Goal: Transaction & Acquisition: Purchase product/service

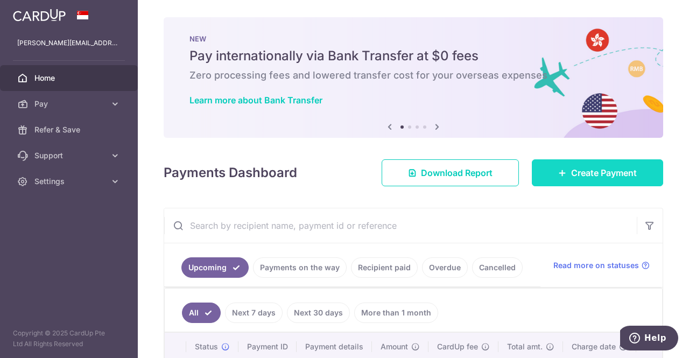
click at [597, 173] on span "Create Payment" at bounding box center [604, 172] width 66 height 13
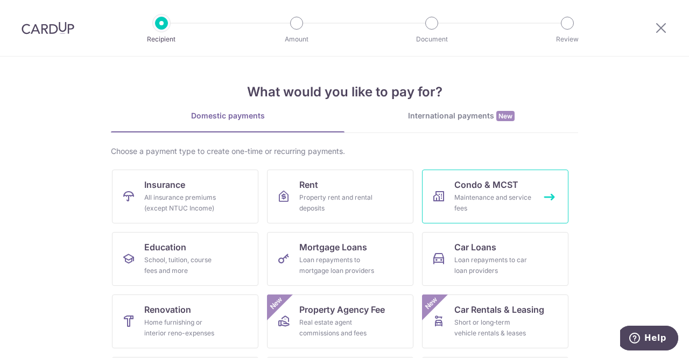
click at [480, 197] on div "Maintenance and service fees" at bounding box center [494, 203] width 78 height 22
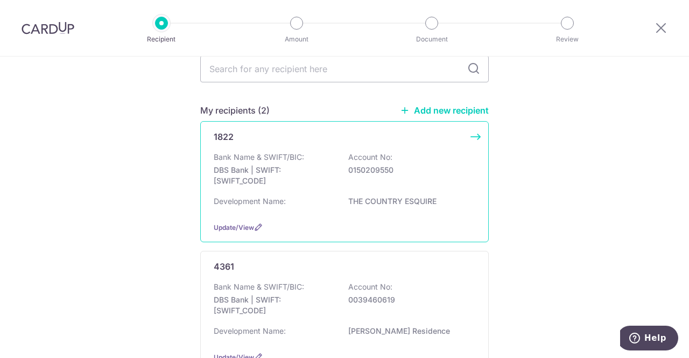
scroll to position [52, 0]
click at [479, 134] on div "1822 Bank Name & SWIFT/BIC: DBS Bank | SWIFT: [SWIFT_CODE] Account No: 01502095…" at bounding box center [344, 180] width 289 height 121
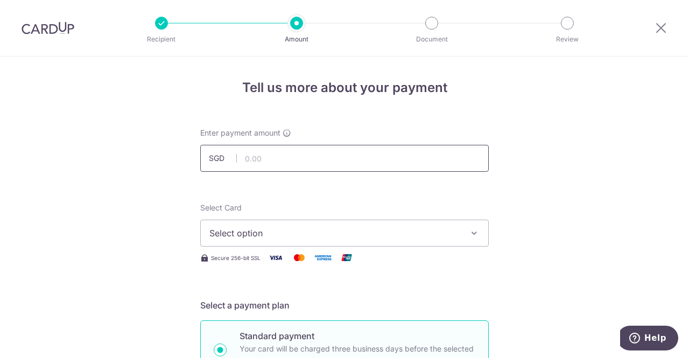
click at [413, 155] on input "text" at bounding box center [344, 158] width 289 height 27
type input "1,635.00"
click at [317, 229] on span "Select option" at bounding box center [335, 233] width 251 height 13
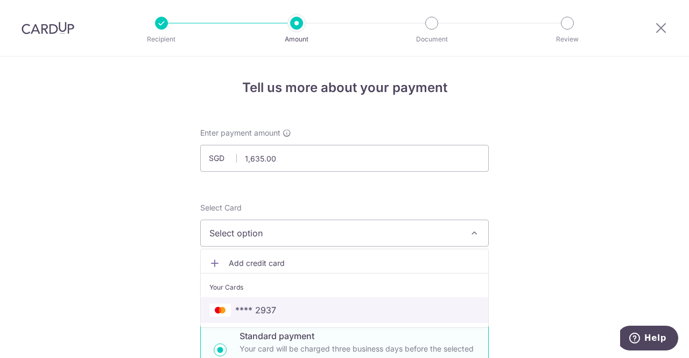
click at [273, 315] on span "**** 2937" at bounding box center [345, 310] width 270 height 13
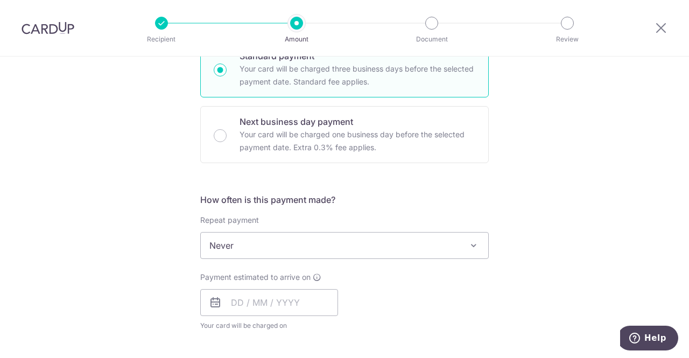
scroll to position [281, 0]
click at [317, 301] on input "text" at bounding box center [269, 302] width 138 height 27
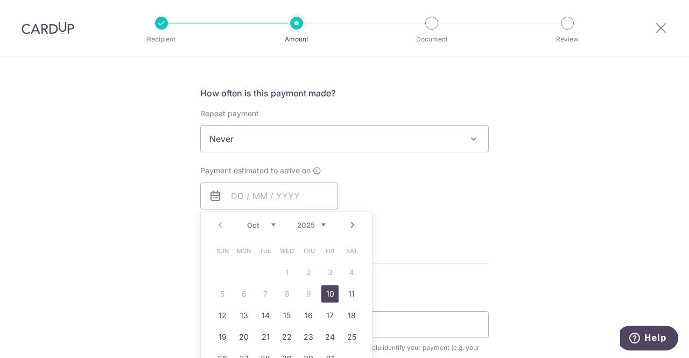
click at [336, 294] on link "10" at bounding box center [330, 293] width 17 height 17
type input "10/10/2025"
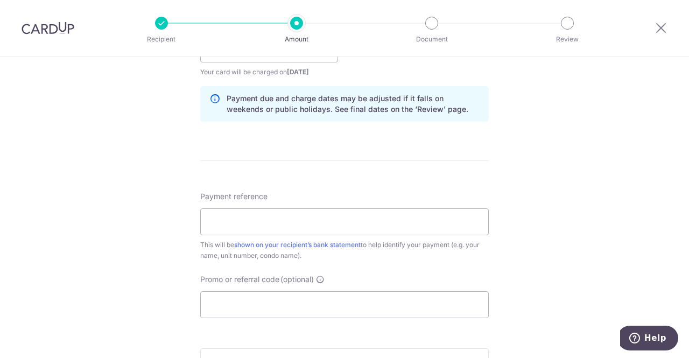
scroll to position [536, 0]
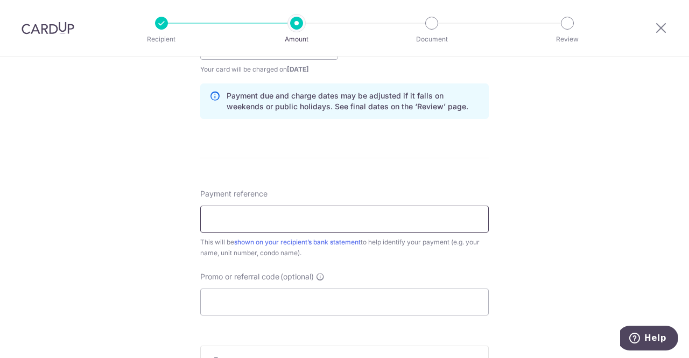
click at [408, 228] on input "Payment reference" at bounding box center [344, 219] width 289 height 27
type input "20 15-04"
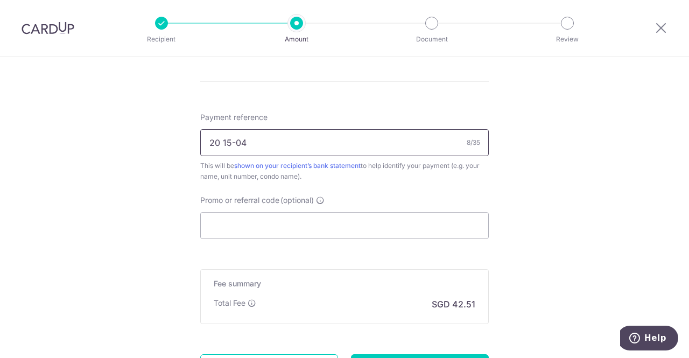
scroll to position [714, 0]
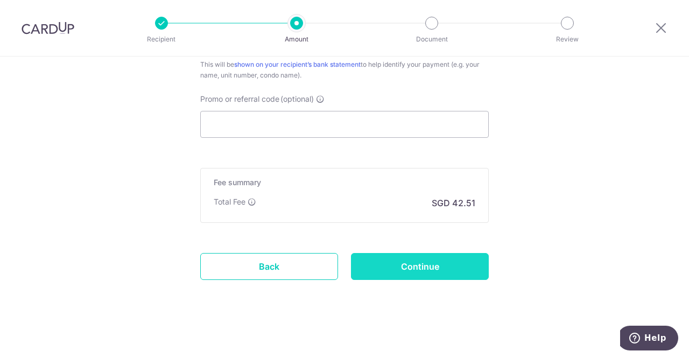
click at [430, 263] on input "Continue" at bounding box center [420, 266] width 138 height 27
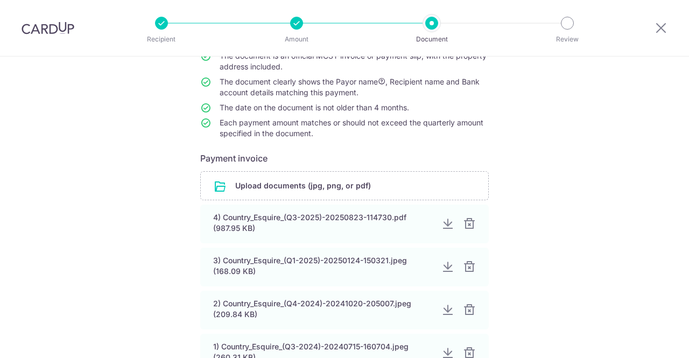
scroll to position [114, 0]
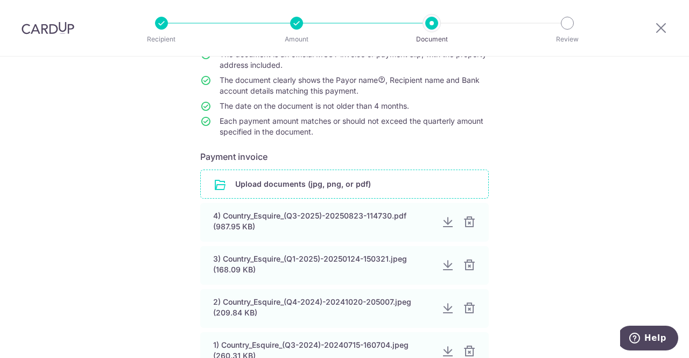
click at [350, 181] on input "file" at bounding box center [345, 184] width 288 height 28
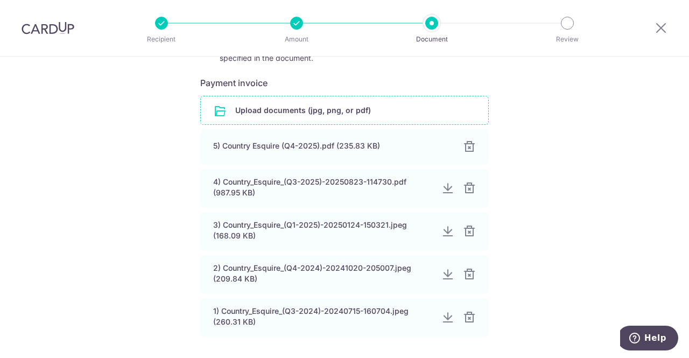
scroll to position [280, 0]
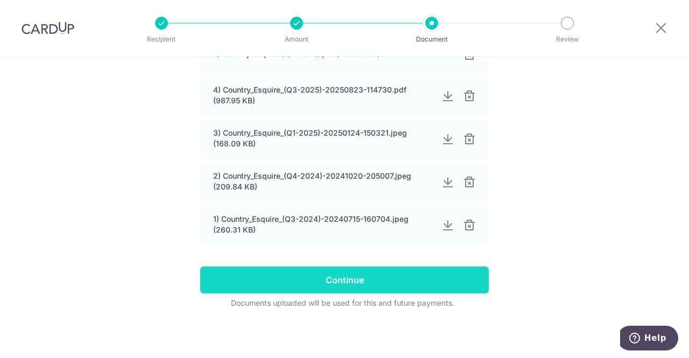
click at [376, 282] on input "Continue" at bounding box center [344, 280] width 289 height 27
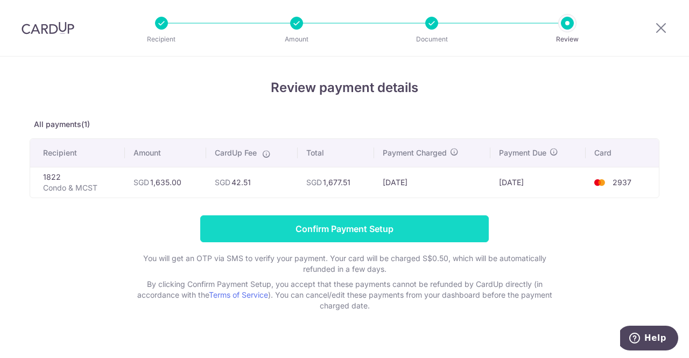
click at [396, 225] on input "Confirm Payment Setup" at bounding box center [344, 228] width 289 height 27
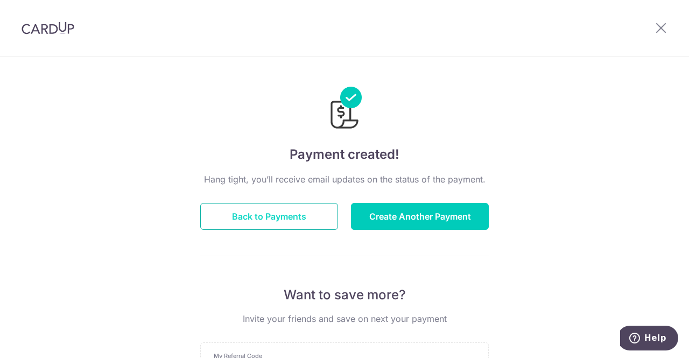
click at [291, 212] on button "Back to Payments" at bounding box center [269, 216] width 138 height 27
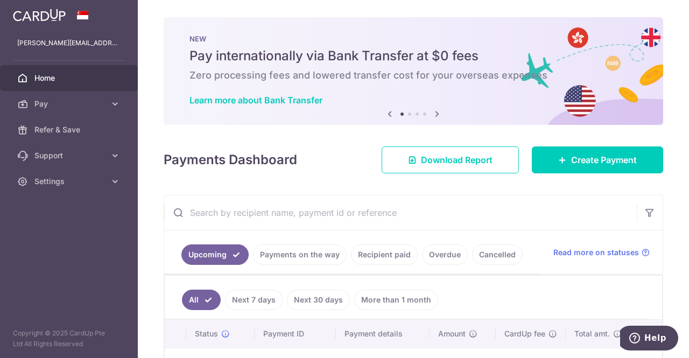
scroll to position [83, 0]
